Goal: Information Seeking & Learning: Learn about a topic

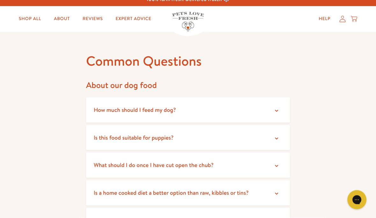
scroll to position [8, 0]
click at [282, 109] on summary "How much should I feed my dog?" at bounding box center [188, 109] width 204 height 25
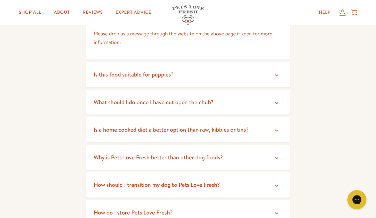
scroll to position [144, 0]
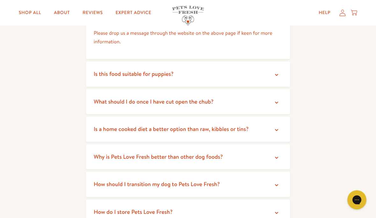
click at [276, 100] on icon at bounding box center [277, 102] width 6 height 6
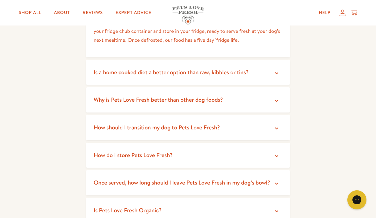
scroll to position [241, 0]
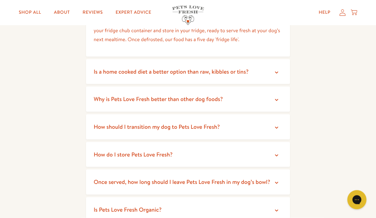
click at [278, 153] on icon at bounding box center [277, 155] width 6 height 6
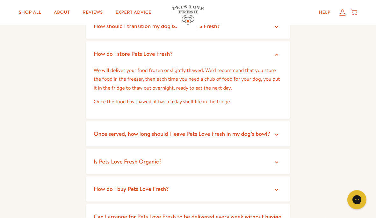
scroll to position [342, 0]
click at [282, 130] on summary "Once served, how long should I leave Pets Love Fresh in my dog’s bowl?" at bounding box center [188, 133] width 204 height 25
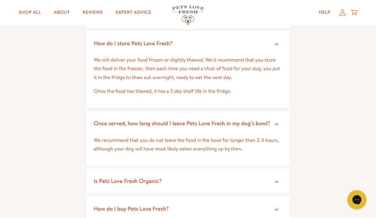
scroll to position [352, 0]
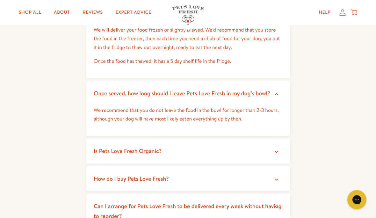
click at [282, 146] on summary "Is Pets Love Fresh Organic?" at bounding box center [188, 151] width 204 height 25
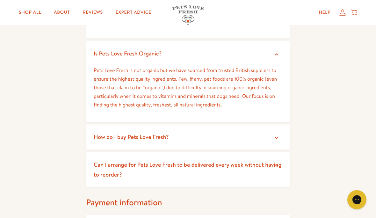
scroll to position [480, 0]
click at [281, 133] on summary "How do I buy Pets Love Fresh?" at bounding box center [188, 136] width 204 height 25
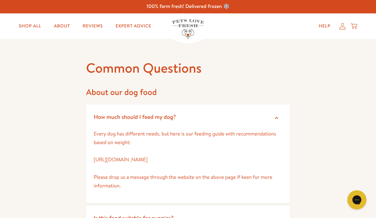
scroll to position [0, 0]
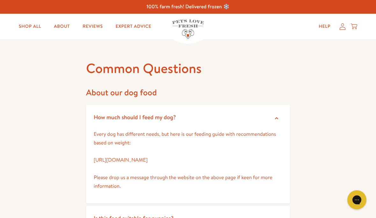
click at [324, 22] on link "Help" at bounding box center [325, 26] width 22 height 13
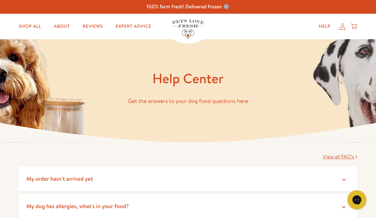
click at [27, 25] on link "Shop All" at bounding box center [30, 26] width 33 height 13
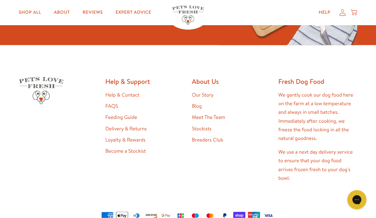
scroll to position [1008, 0]
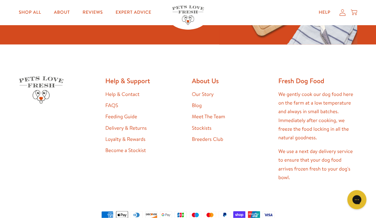
click at [204, 125] on link "Stockists" at bounding box center [202, 128] width 20 height 7
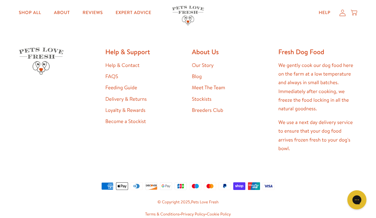
click at [204, 63] on link "Our Story" at bounding box center [203, 65] width 22 height 7
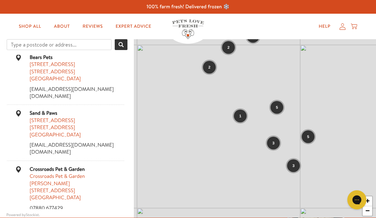
scroll to position [1275, 0]
click at [281, 108] on div "5" at bounding box center [277, 107] width 13 height 13
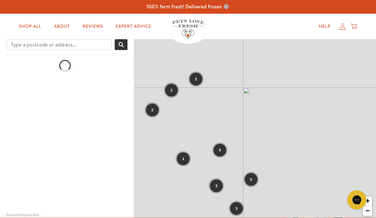
scroll to position [0, 0]
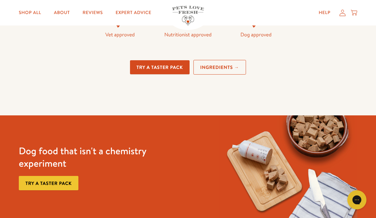
scroll to position [1475, 0]
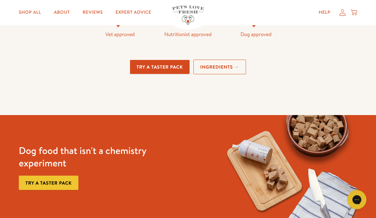
click at [225, 75] on link "Ingredients →" at bounding box center [220, 67] width 53 height 15
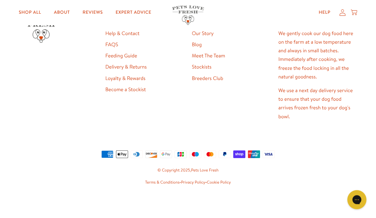
scroll to position [1755, 0]
click at [225, 60] on link "Meet The Team" at bounding box center [208, 56] width 33 height 7
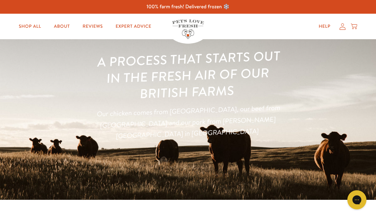
scroll to position [1783, 0]
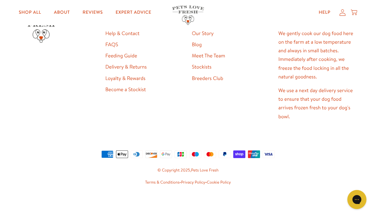
click at [112, 45] on link "FAQS" at bounding box center [112, 44] width 13 height 7
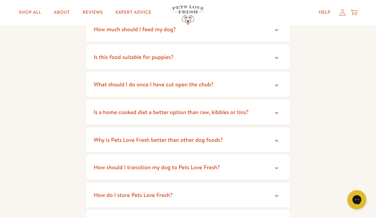
scroll to position [89, 0]
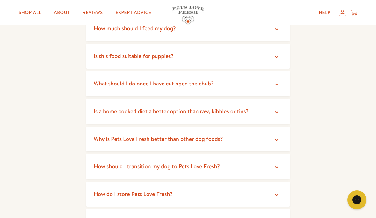
click at [274, 81] on icon at bounding box center [277, 84] width 6 height 6
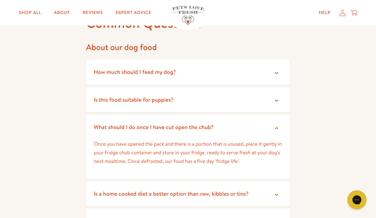
scroll to position [0, 0]
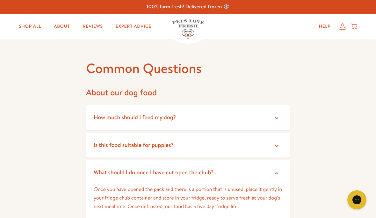
click at [326, 22] on link "Help" at bounding box center [325, 26] width 22 height 13
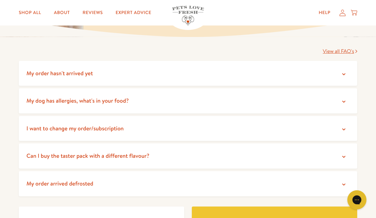
scroll to position [106, 0]
click at [346, 155] on icon at bounding box center [344, 156] width 6 height 6
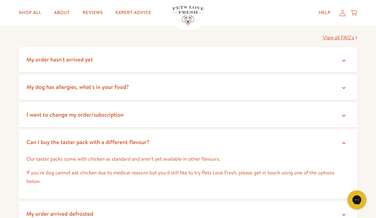
scroll to position [0, 0]
